Goal: Transaction & Acquisition: Purchase product/service

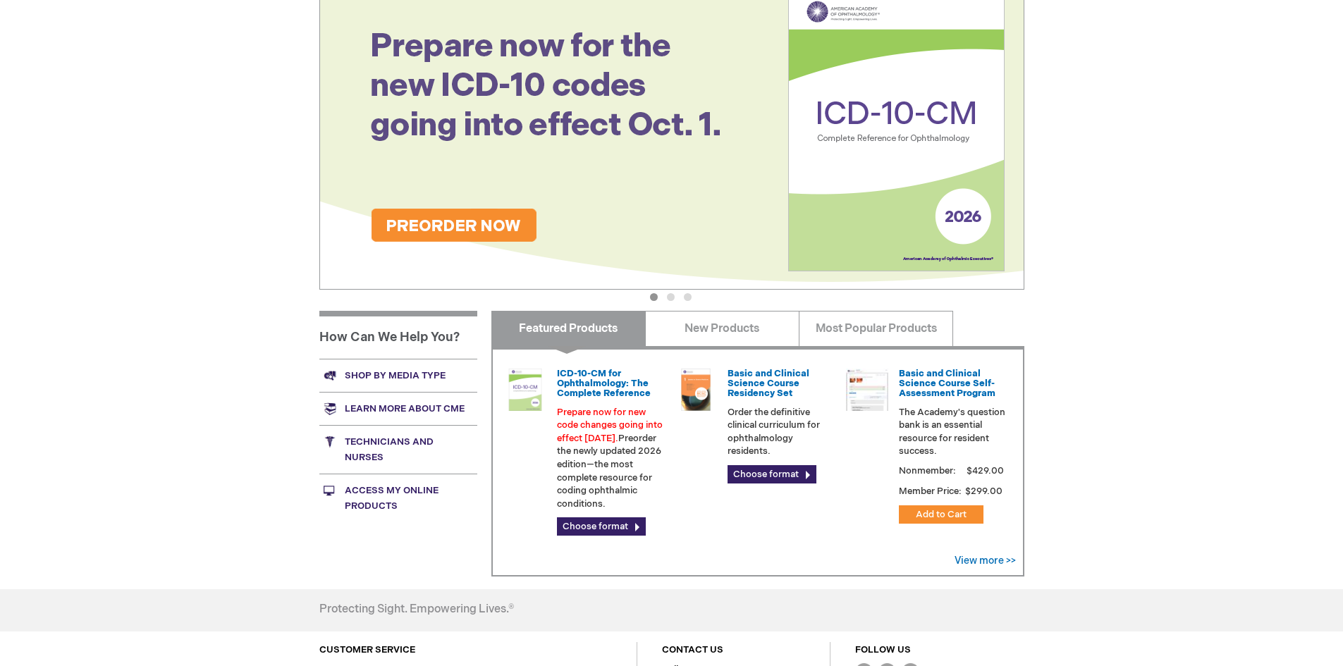
scroll to position [211, 0]
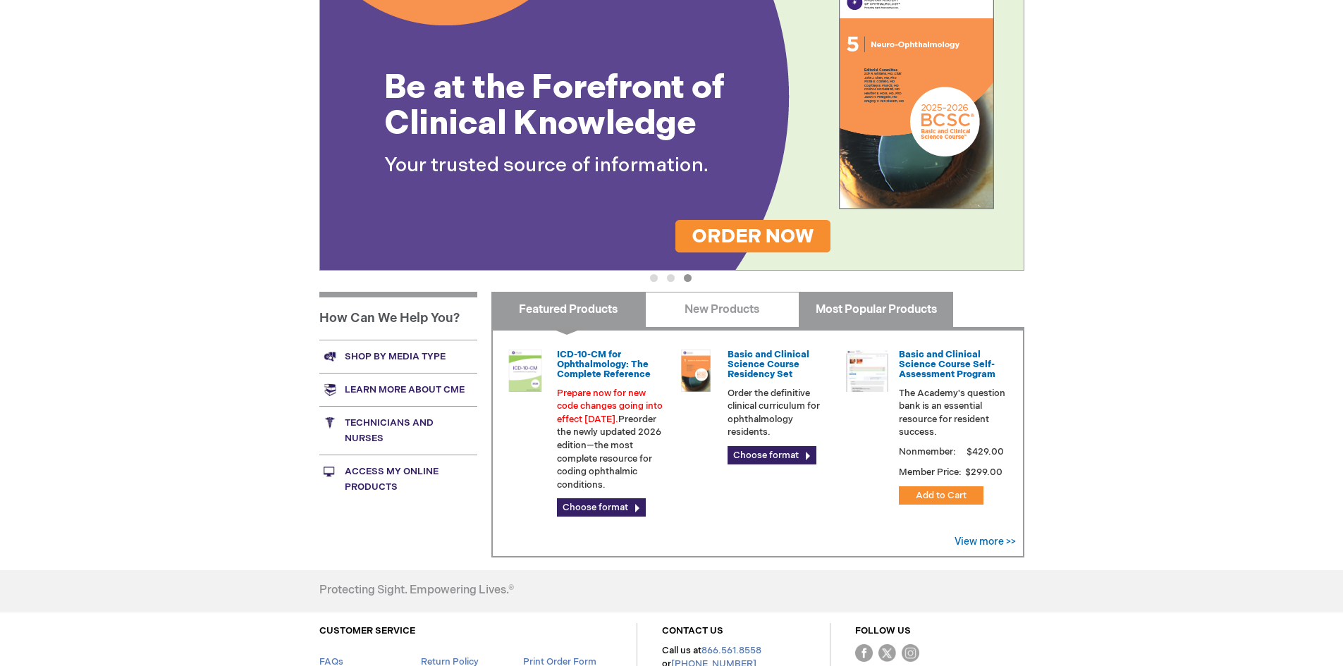
click at [840, 309] on link "Most Popular Products" at bounding box center [876, 309] width 154 height 35
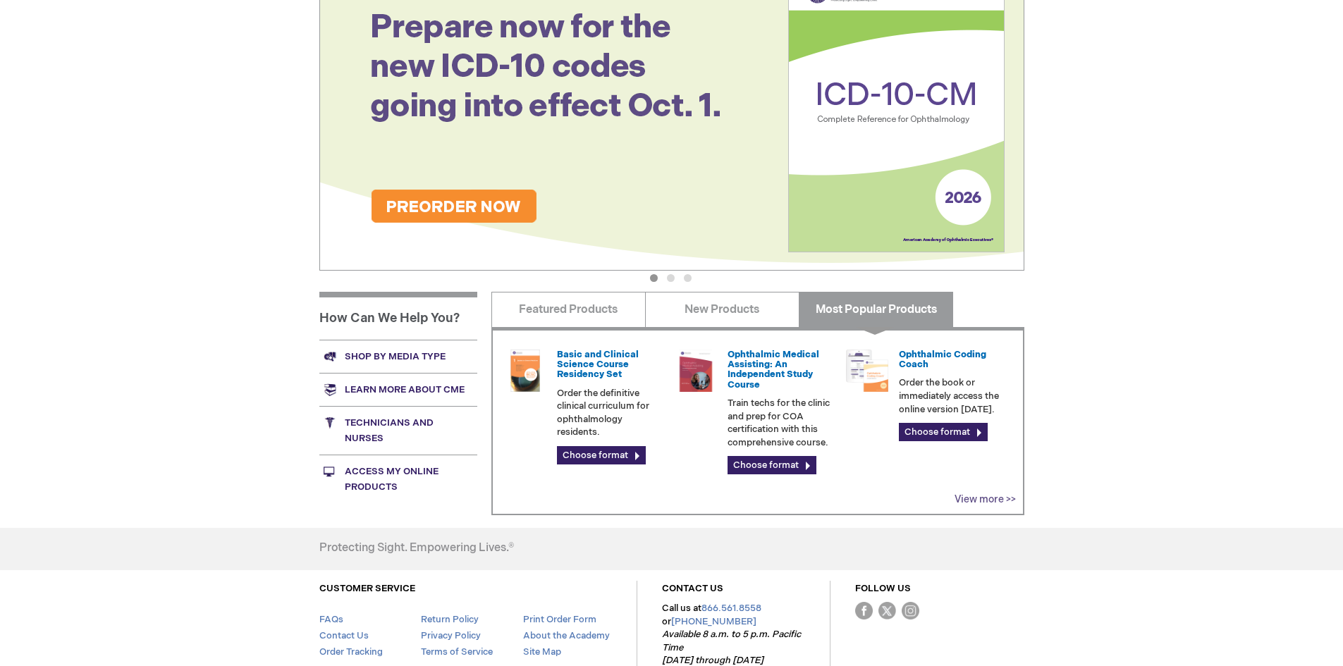
click at [967, 501] on link "View more >>" at bounding box center [985, 499] width 61 height 12
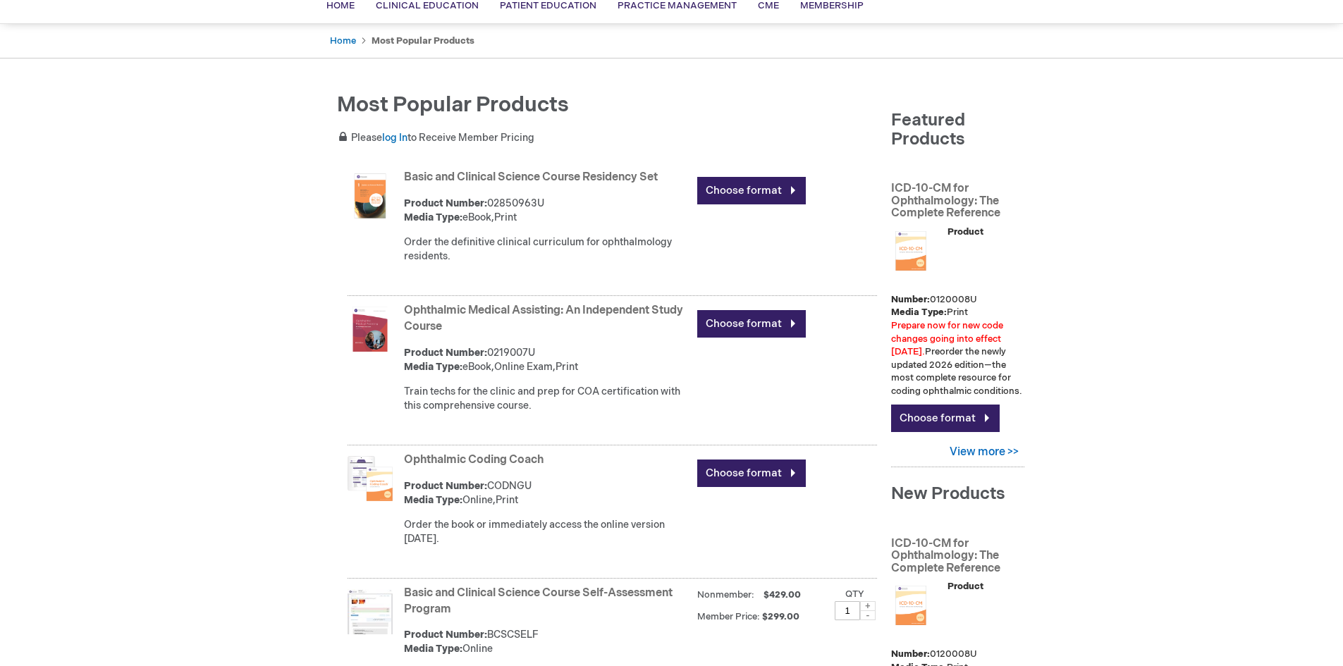
scroll to position [104, 0]
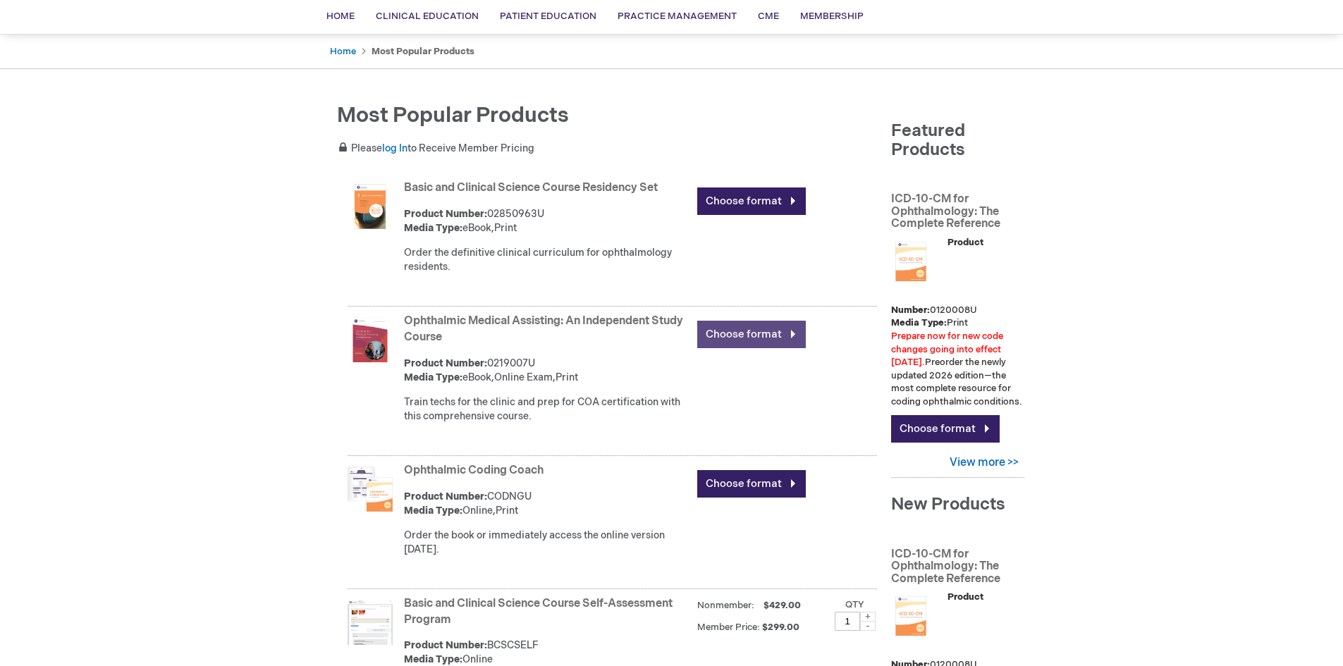
click at [741, 339] on link "Choose format" at bounding box center [751, 334] width 109 height 27
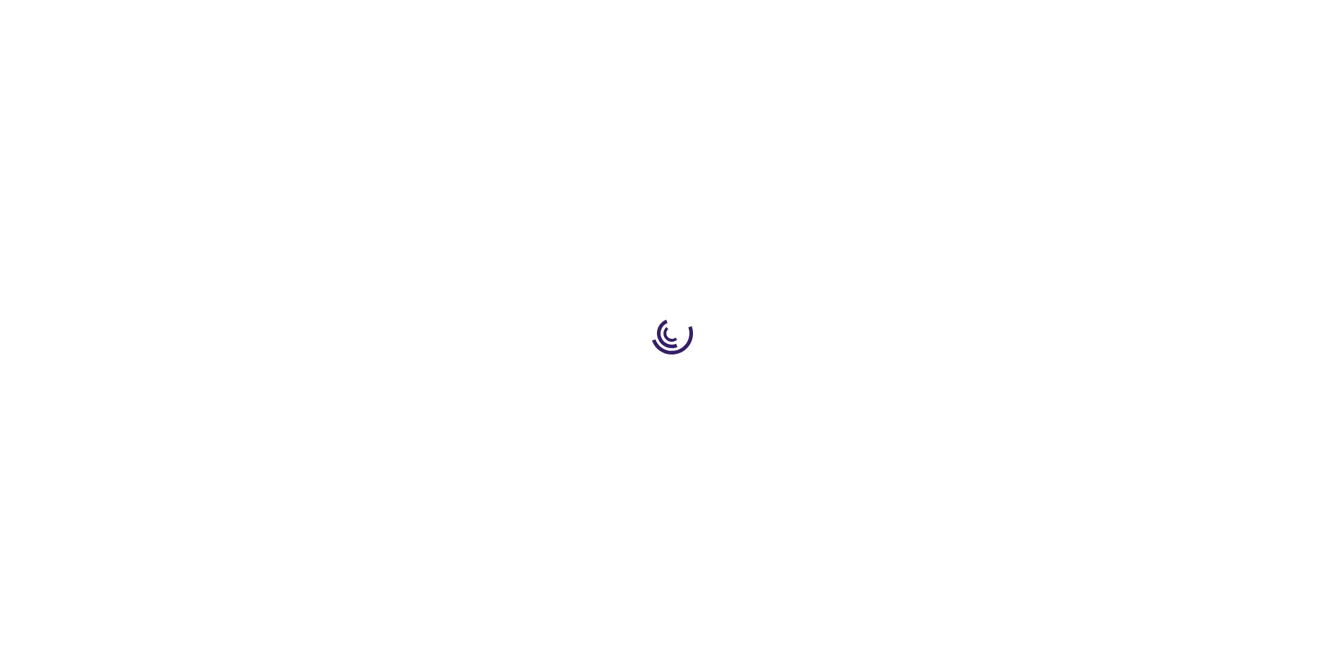
type input "0"
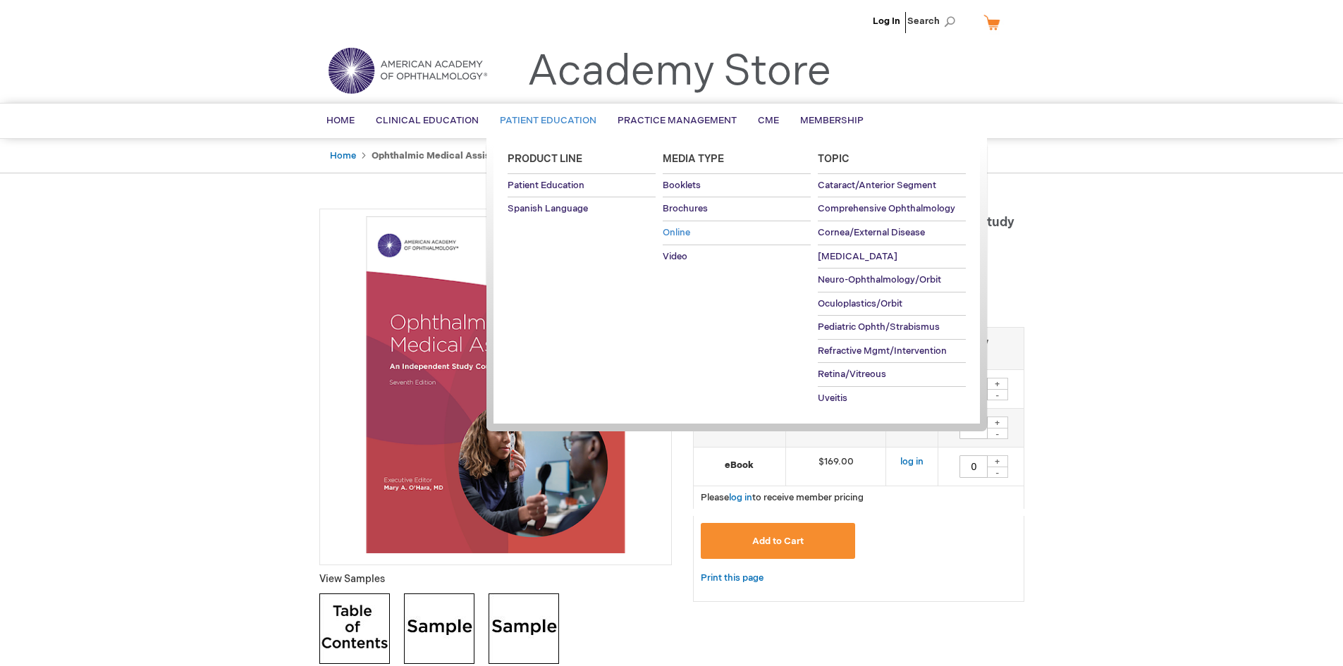
click at [687, 236] on span "Online" at bounding box center [676, 232] width 27 height 11
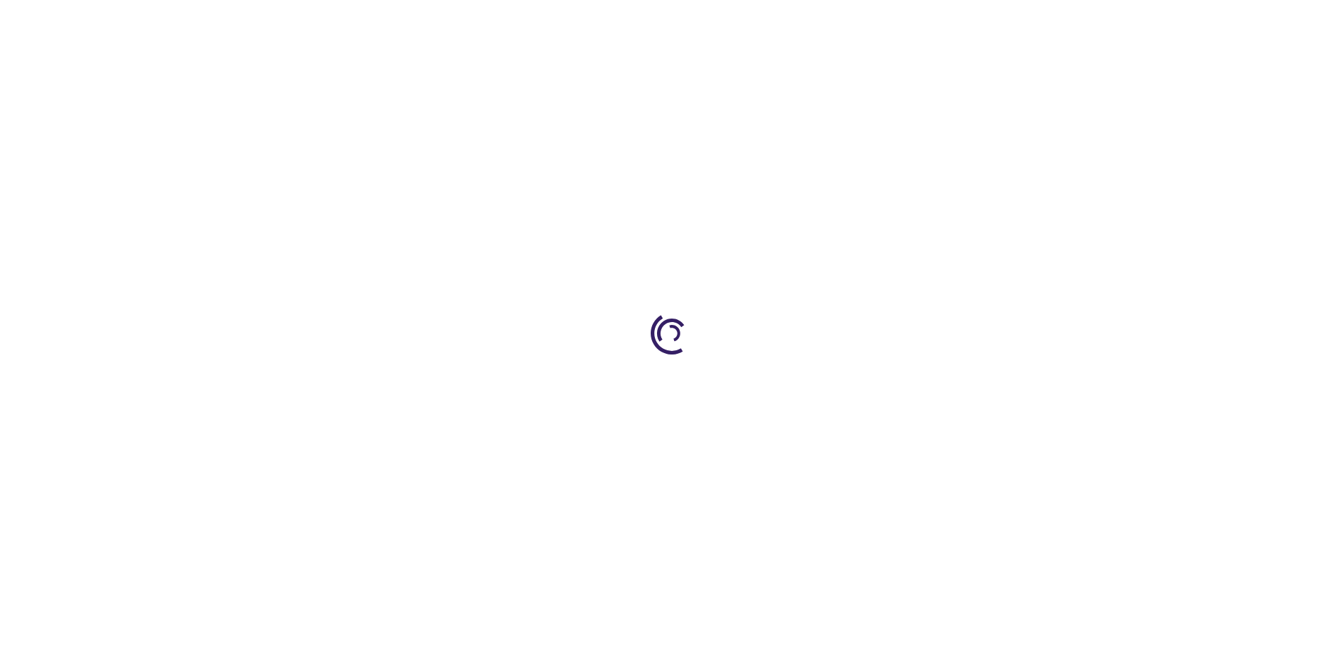
type input "0"
